Goal: Task Accomplishment & Management: Manage account settings

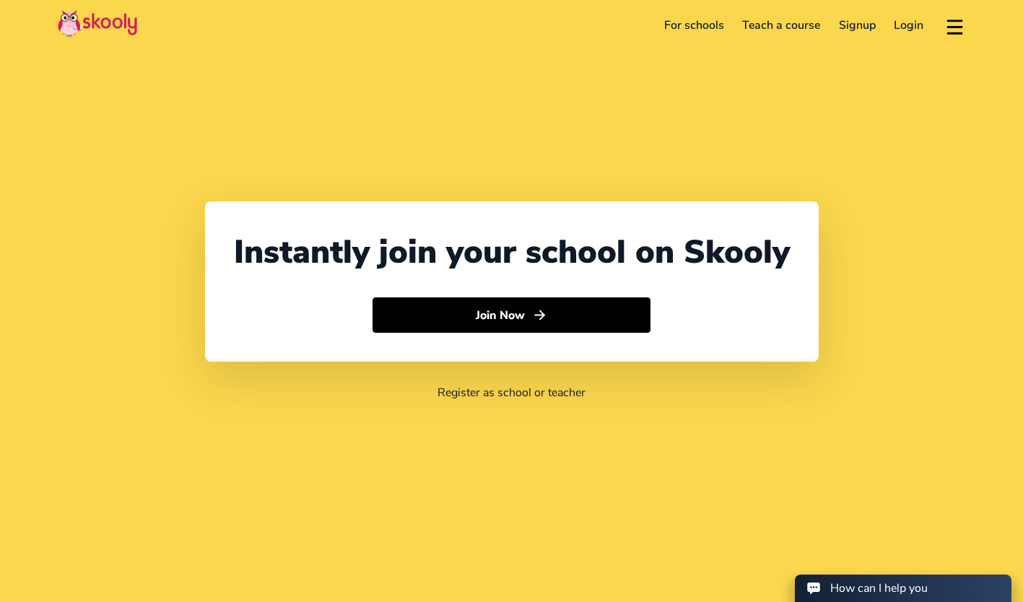
select select "60"
select select "[GEOGRAPHIC_DATA]"
select select "[GEOGRAPHIC_DATA]/Kuala_Lumpur"
click at [911, 23] on link "Login" at bounding box center [909, 25] width 48 height 23
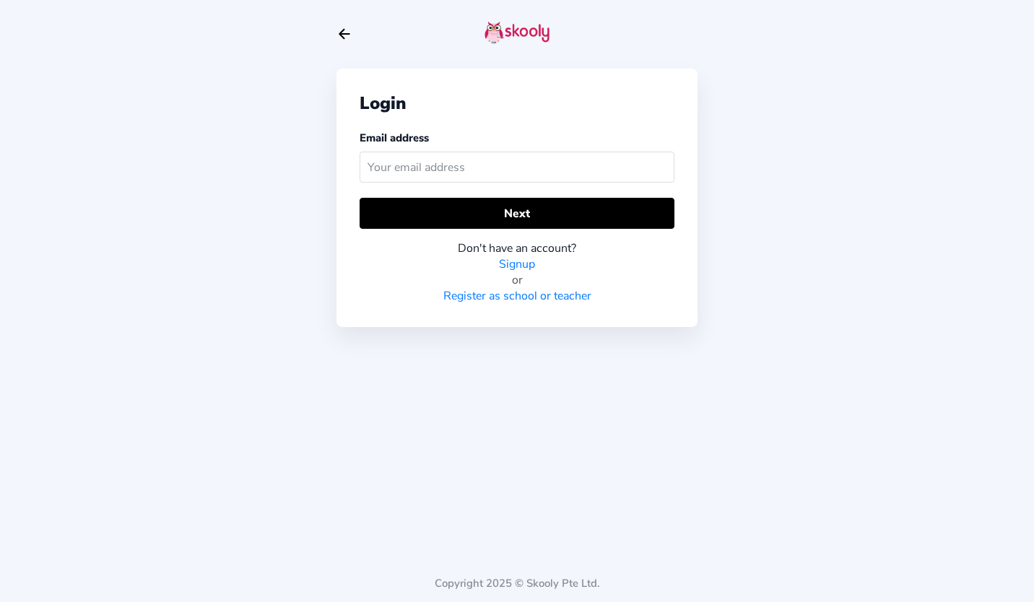
click at [456, 163] on input "text" at bounding box center [517, 167] width 315 height 31
type input "[EMAIL_ADDRESS][DOMAIN_NAME]"
click at [494, 214] on button "Next" at bounding box center [517, 213] width 315 height 31
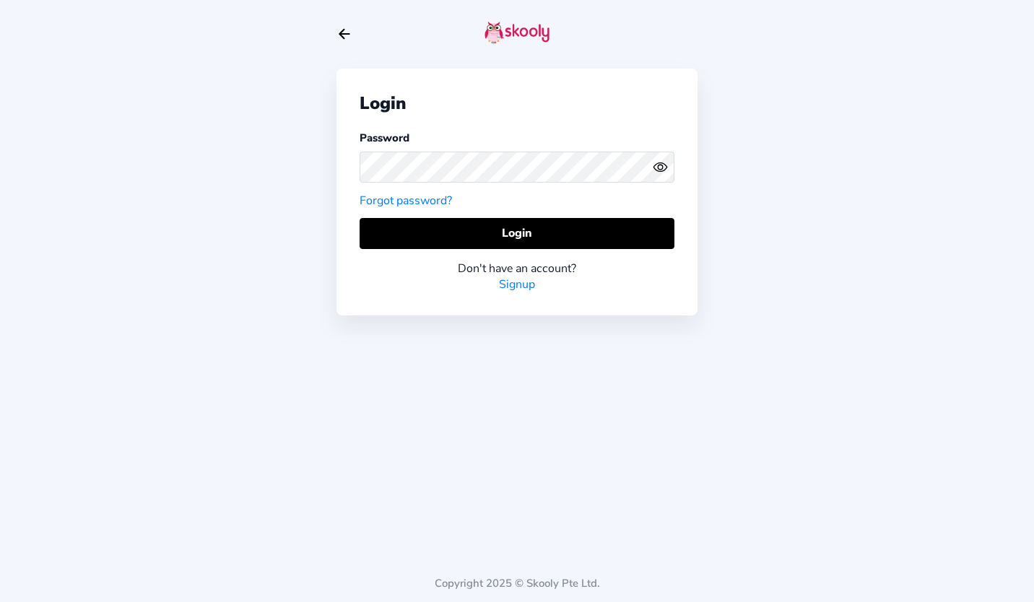
click at [522, 235] on button "Login" at bounding box center [517, 233] width 315 height 31
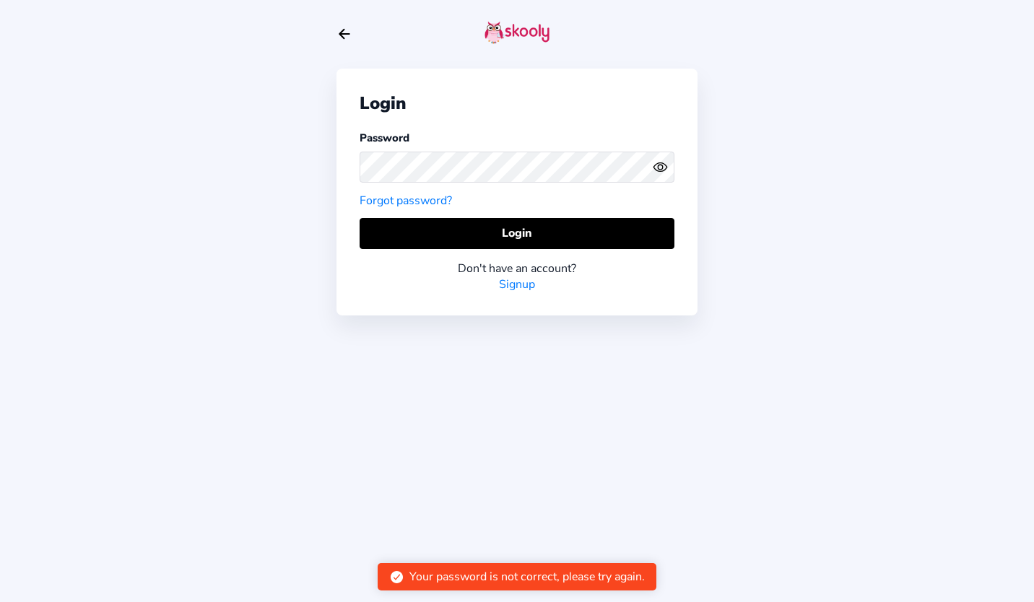
click at [653, 167] on icon "eye outline" at bounding box center [659, 167] width 13 height 9
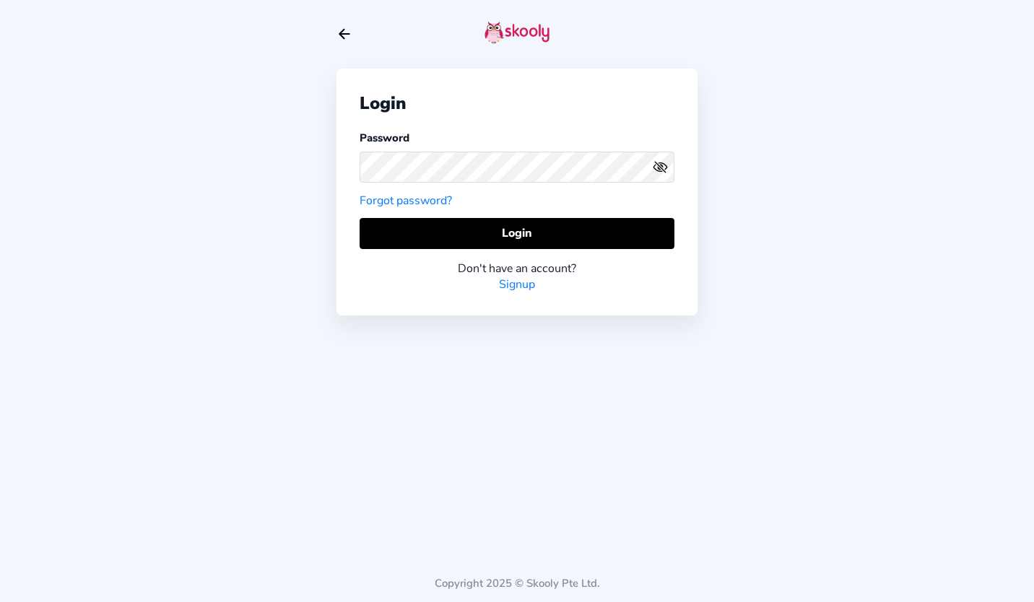
click at [580, 230] on button "Login" at bounding box center [517, 233] width 315 height 31
